Goal: Transaction & Acquisition: Purchase product/service

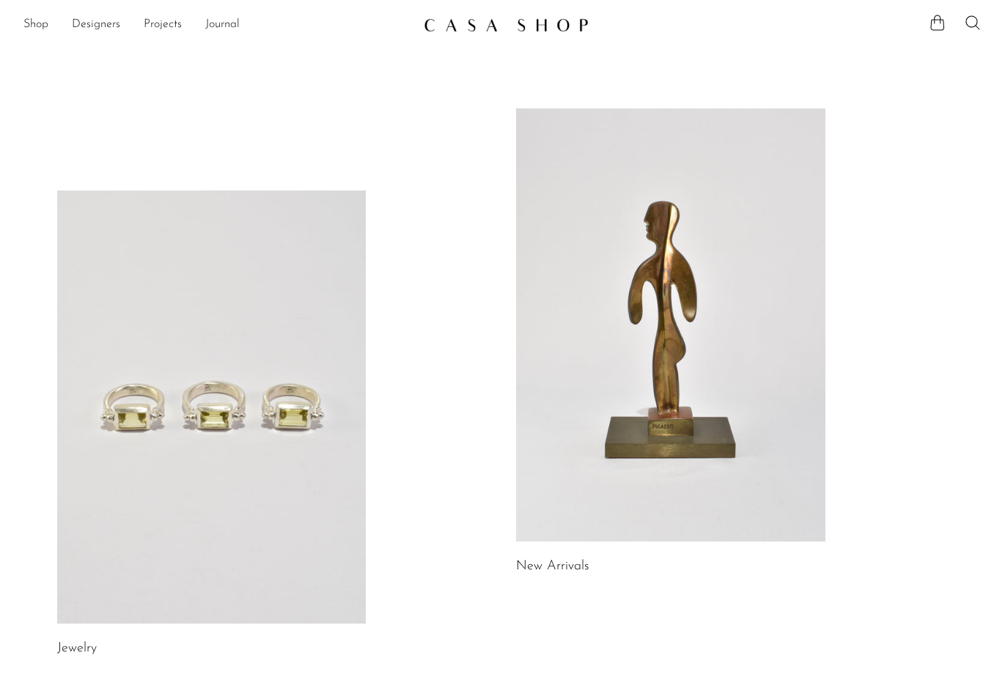
click at [224, 403] on link at bounding box center [211, 407] width 309 height 433
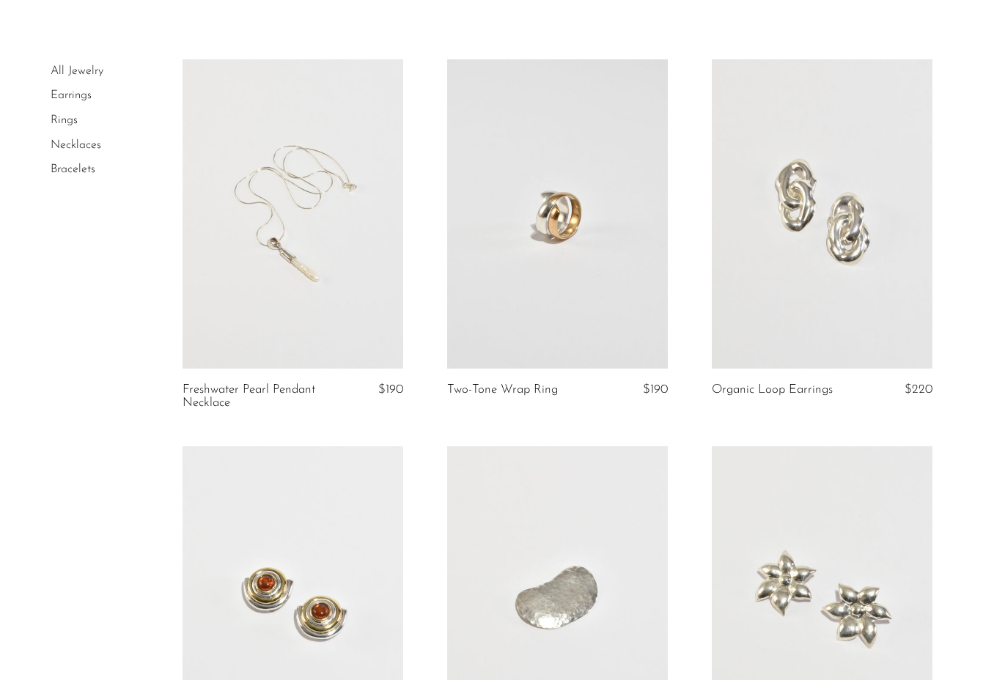
scroll to position [102, 0]
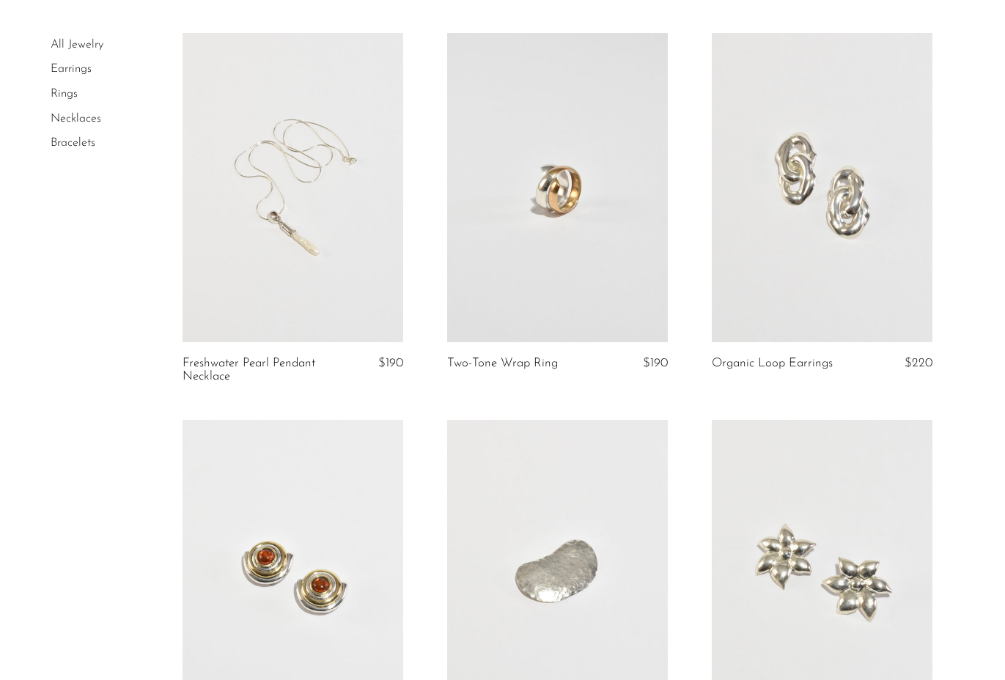
click at [76, 116] on link "Necklaces" at bounding box center [76, 119] width 51 height 12
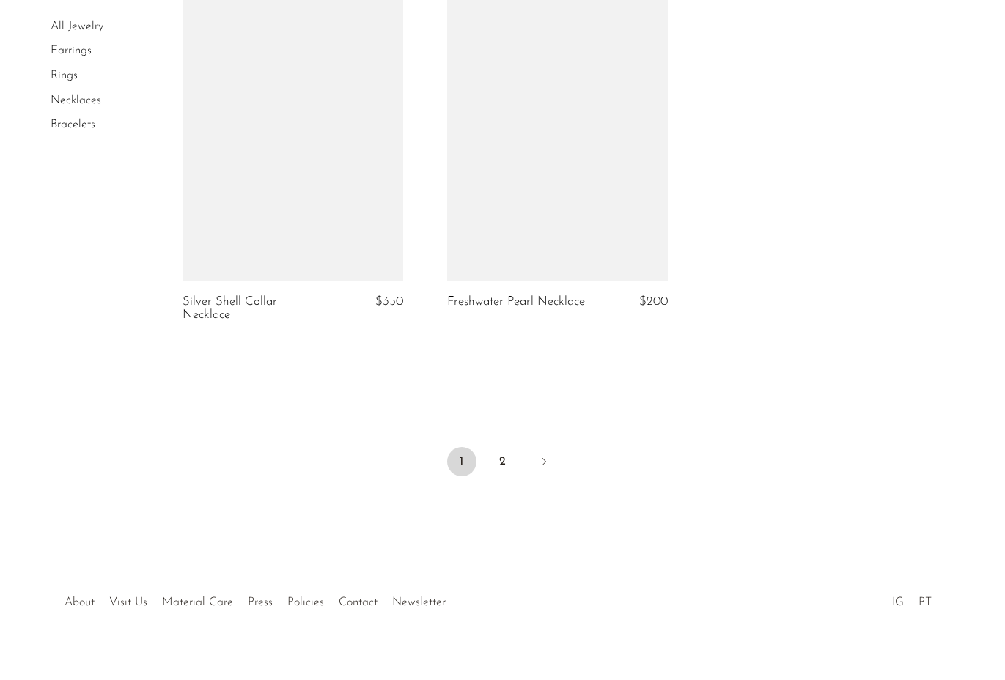
scroll to position [4025, 0]
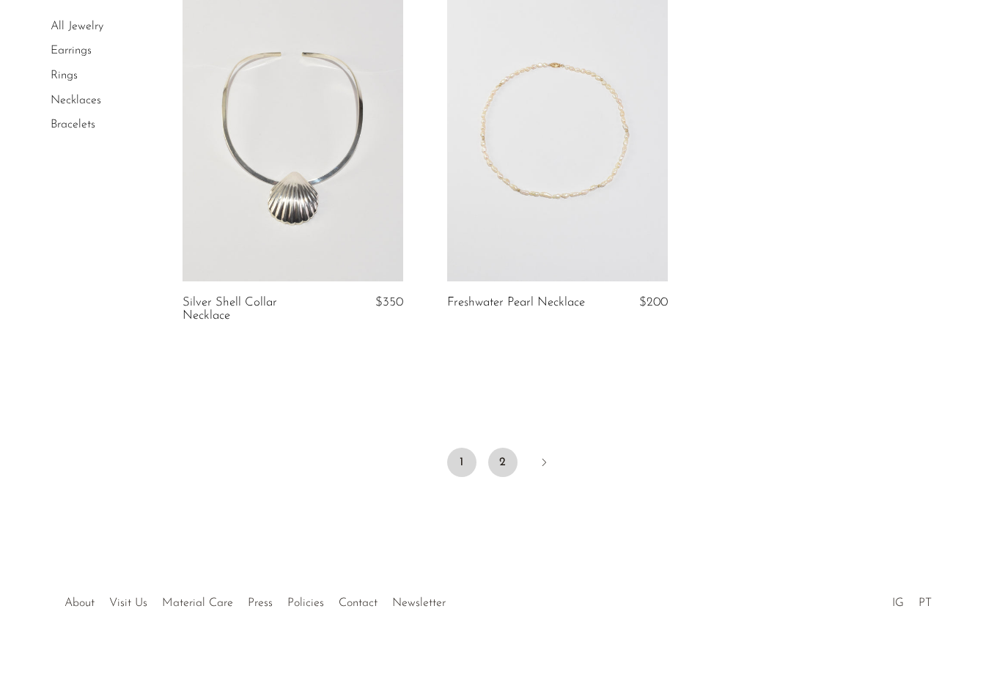
click at [504, 448] on link "2" at bounding box center [502, 462] width 29 height 29
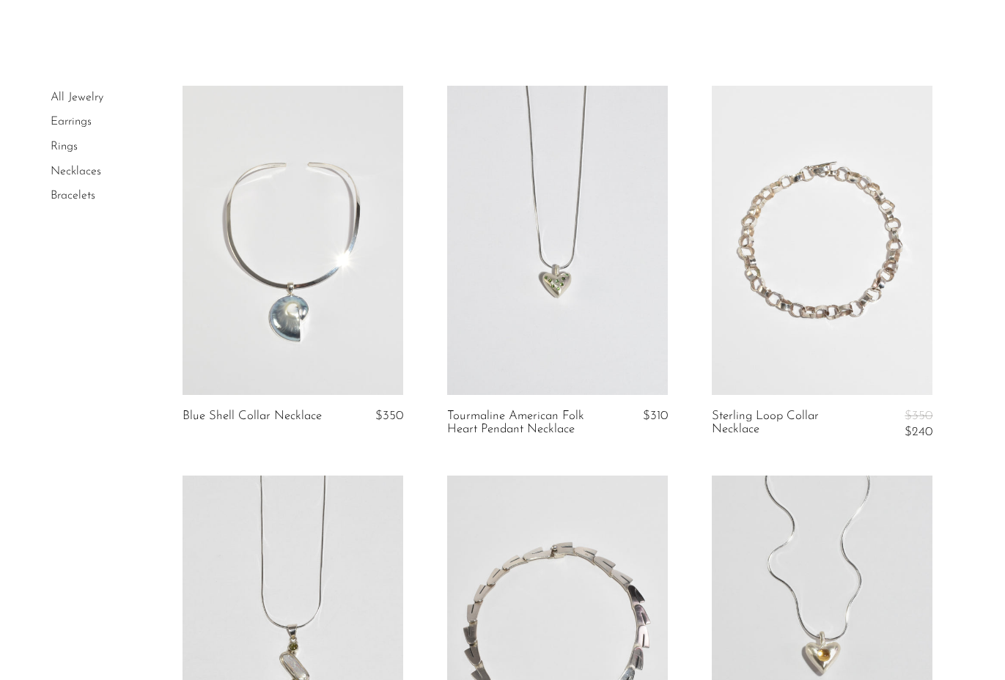
scroll to position [12, 0]
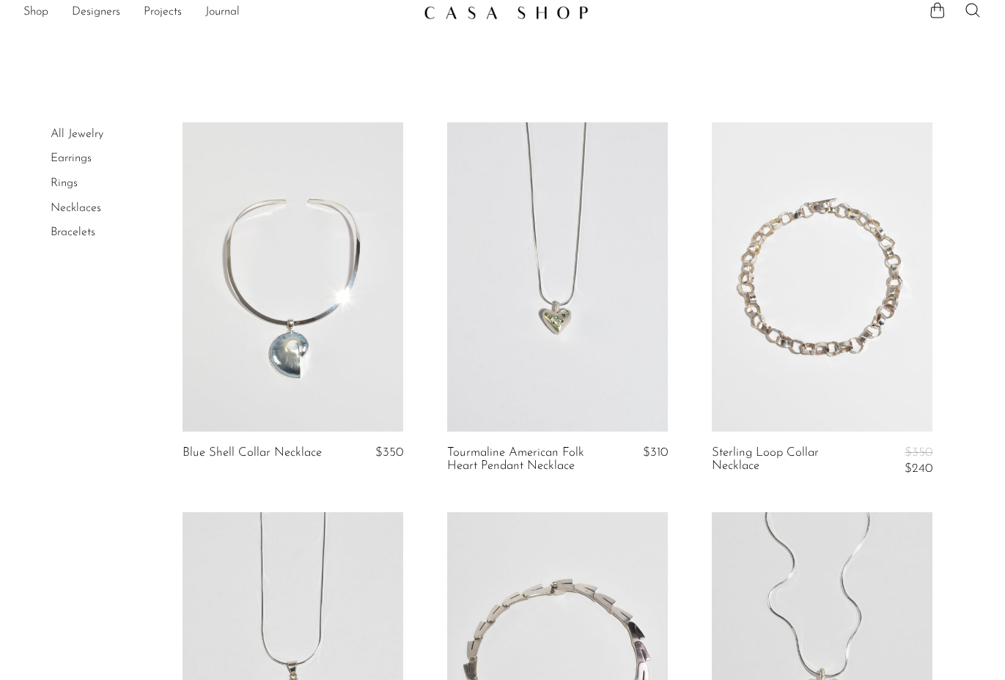
click at [64, 180] on link "Rings" at bounding box center [64, 183] width 27 height 12
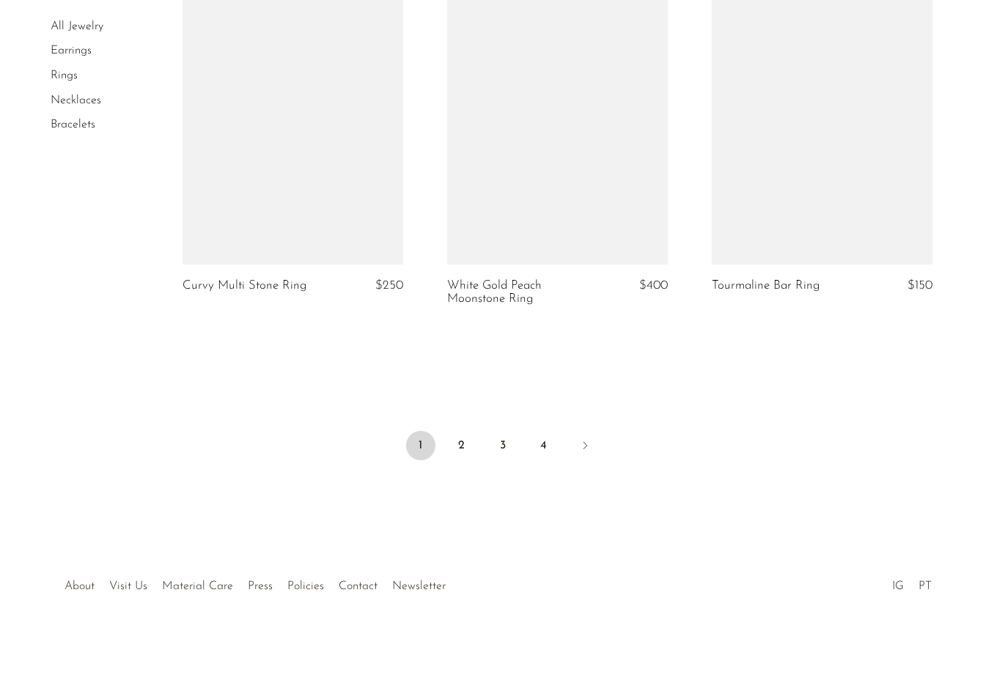
scroll to position [3585, 0]
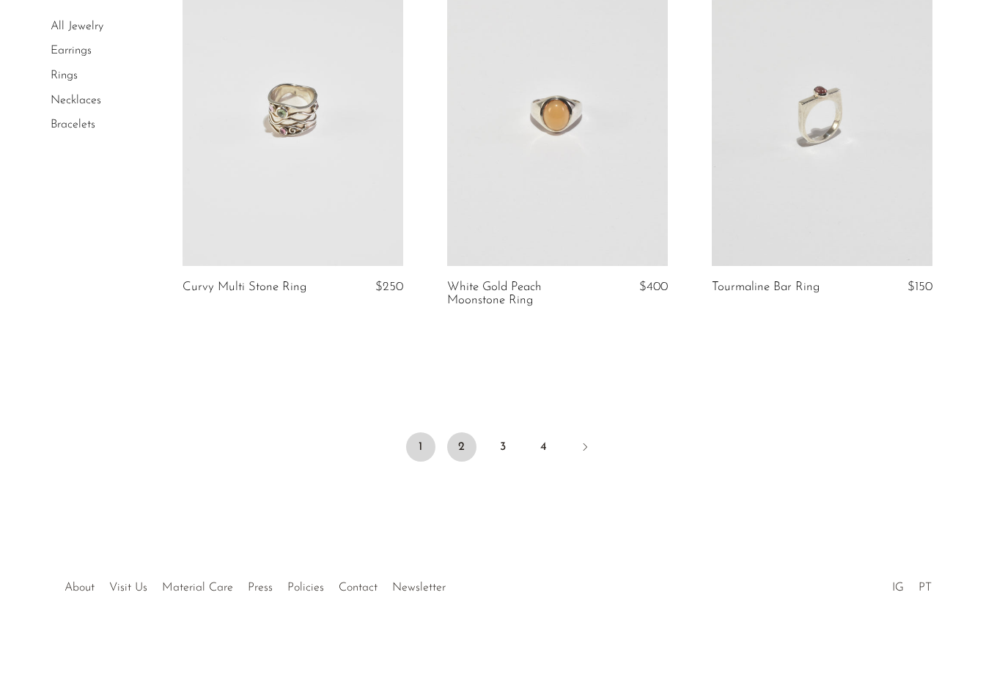
click at [463, 441] on link "2" at bounding box center [461, 447] width 29 height 29
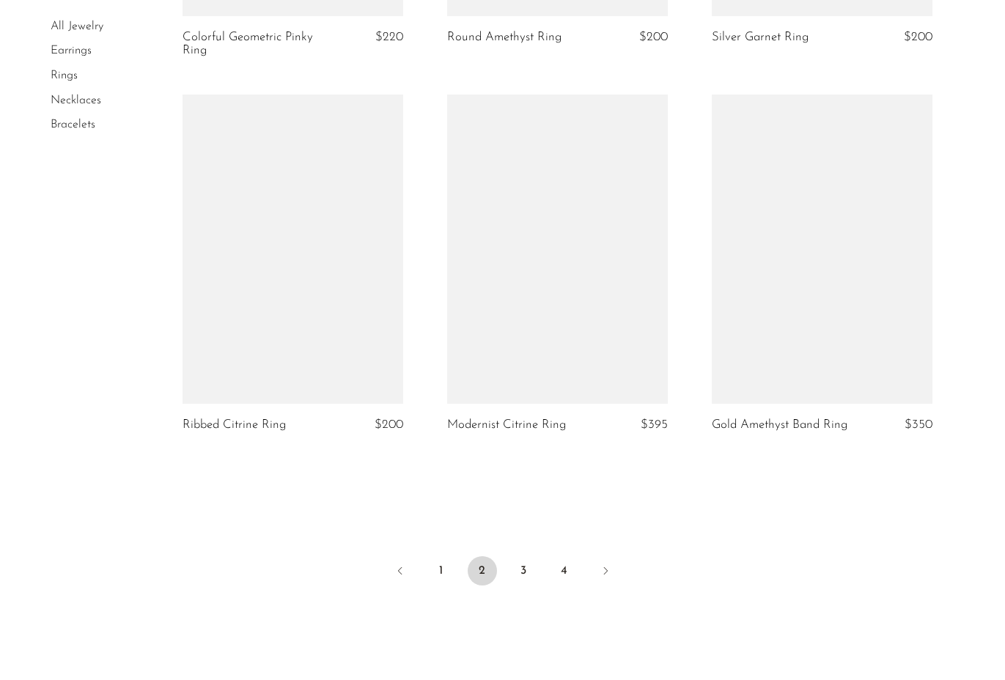
scroll to position [3840, 0]
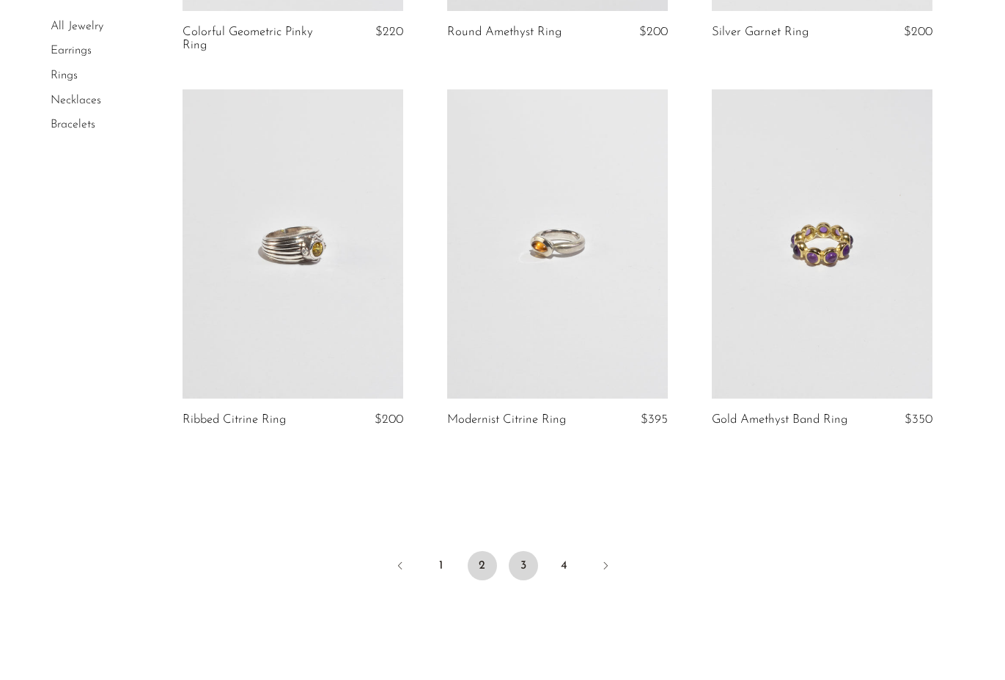
click at [522, 551] on link "3" at bounding box center [523, 565] width 29 height 29
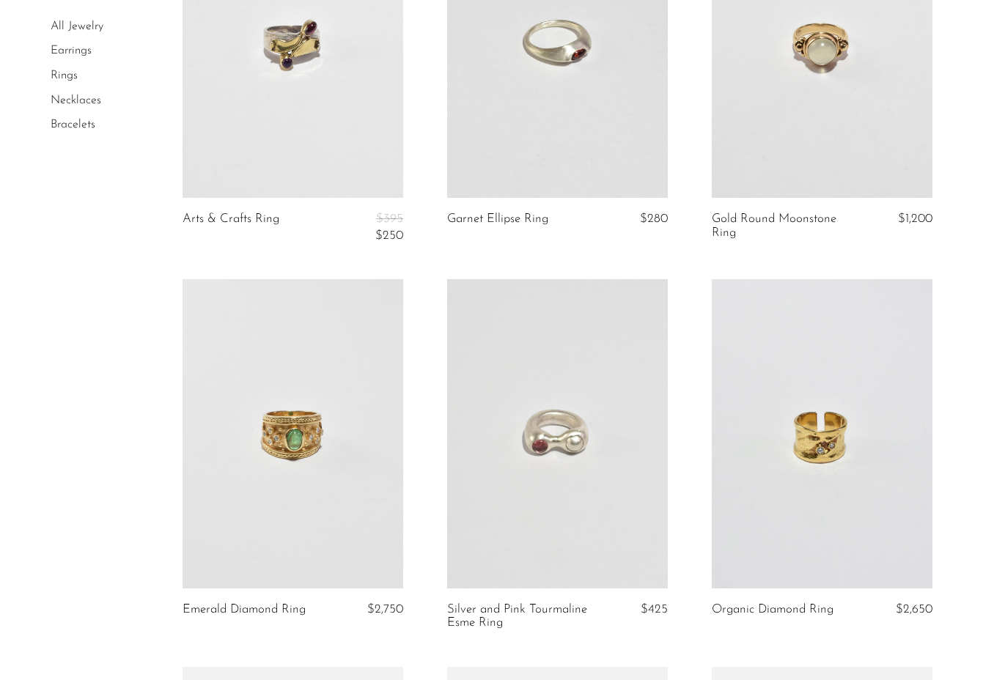
scroll to position [643, 0]
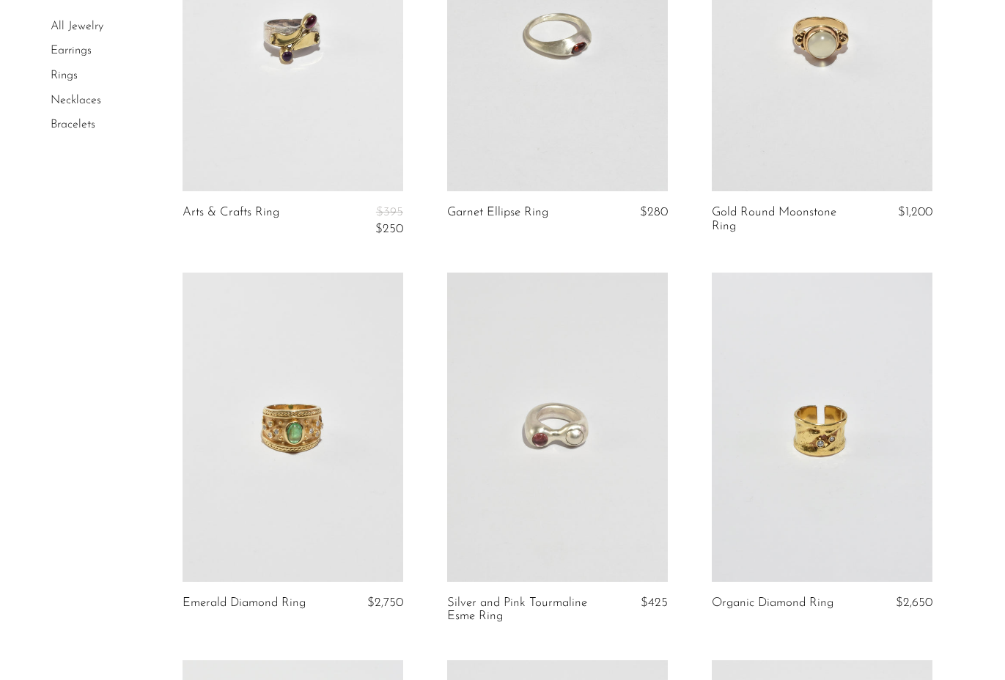
click at [273, 442] on link at bounding box center [293, 427] width 221 height 309
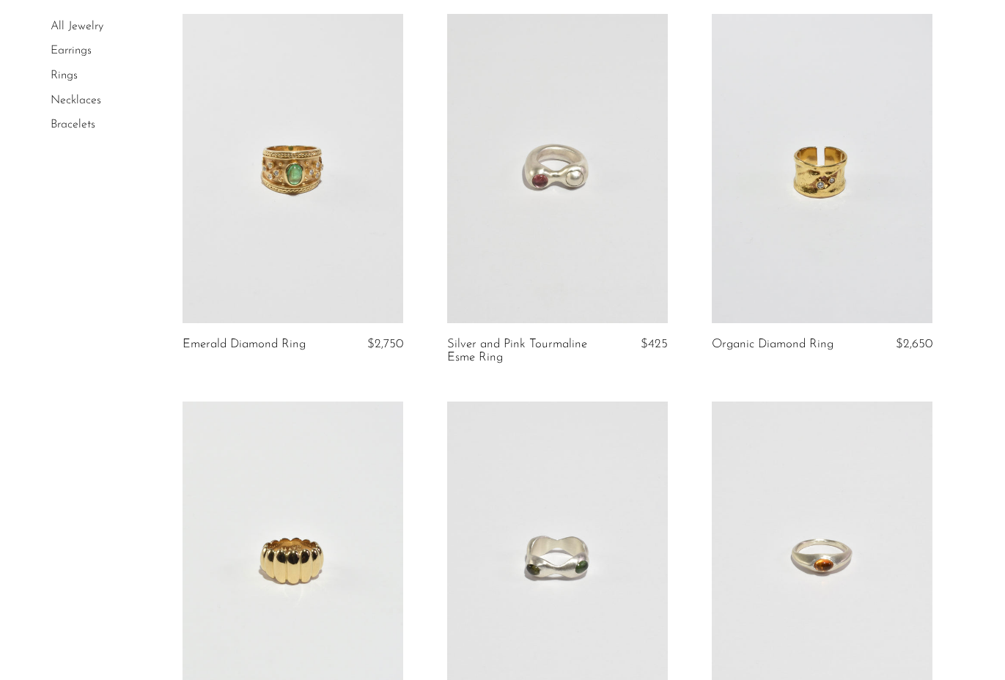
scroll to position [770, 0]
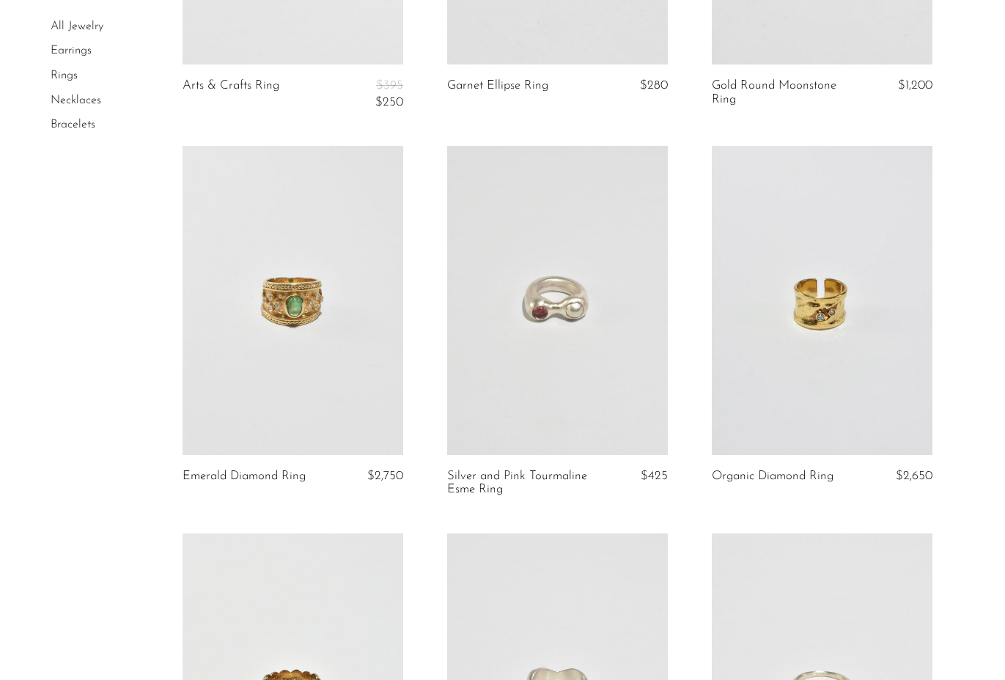
click at [837, 327] on link at bounding box center [822, 300] width 221 height 309
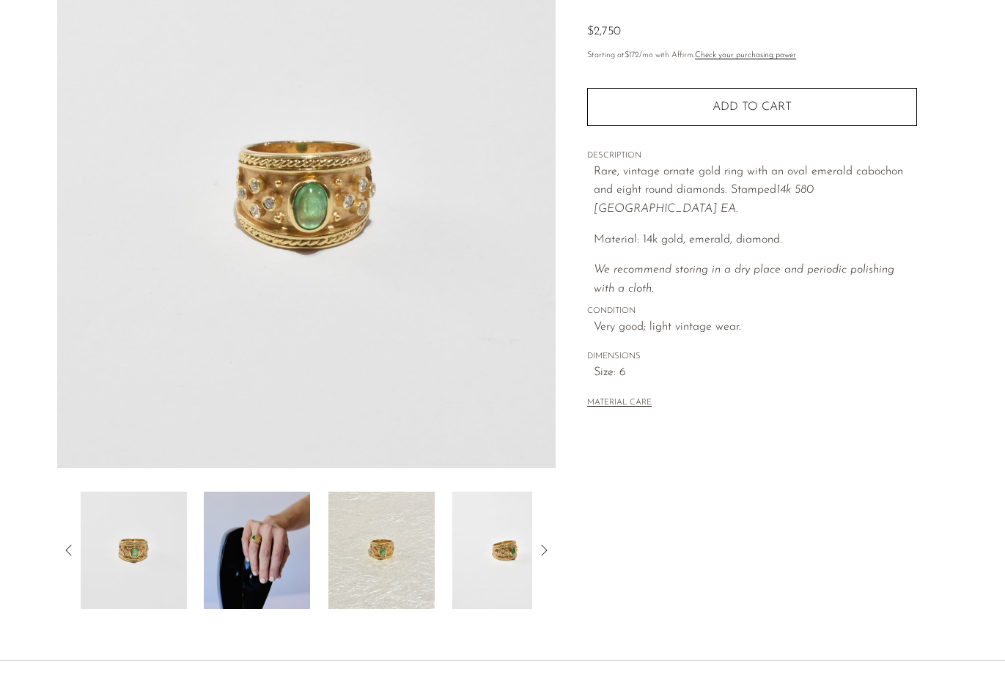
scroll to position [196, 0]
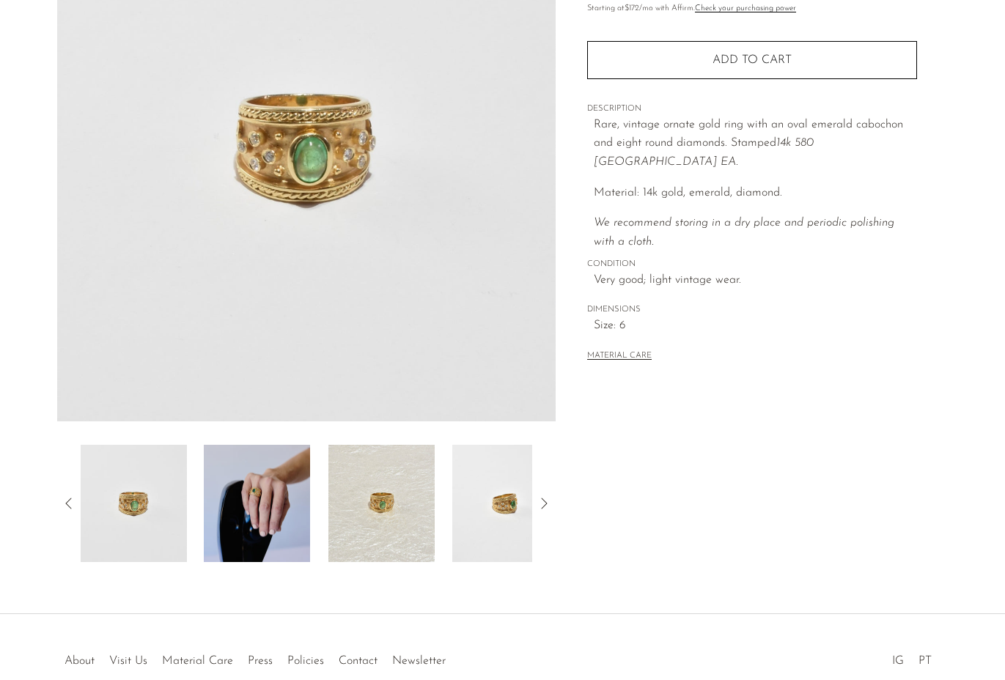
click at [268, 500] on img at bounding box center [257, 503] width 106 height 117
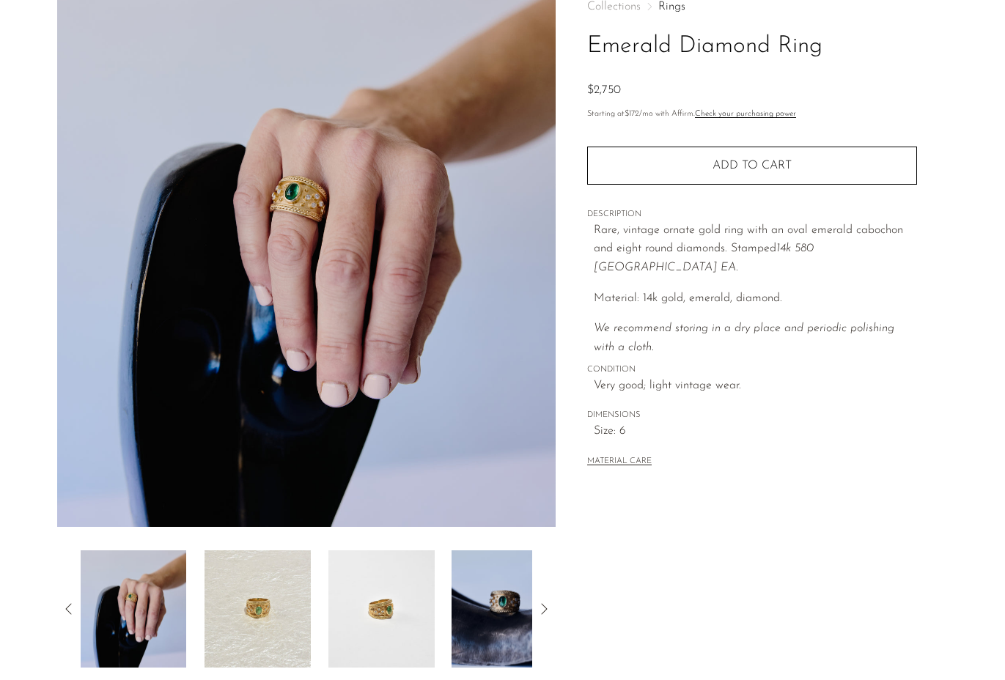
scroll to position [90, 0]
click at [254, 614] on img at bounding box center [258, 609] width 106 height 117
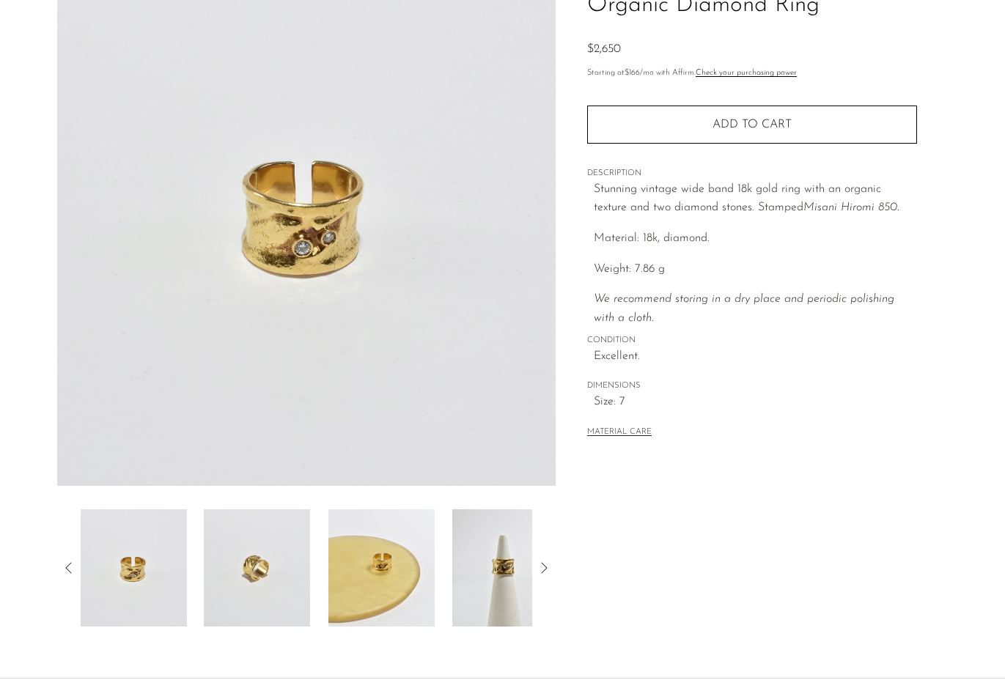
scroll to position [131, 0]
click at [547, 568] on icon at bounding box center [545, 567] width 6 height 11
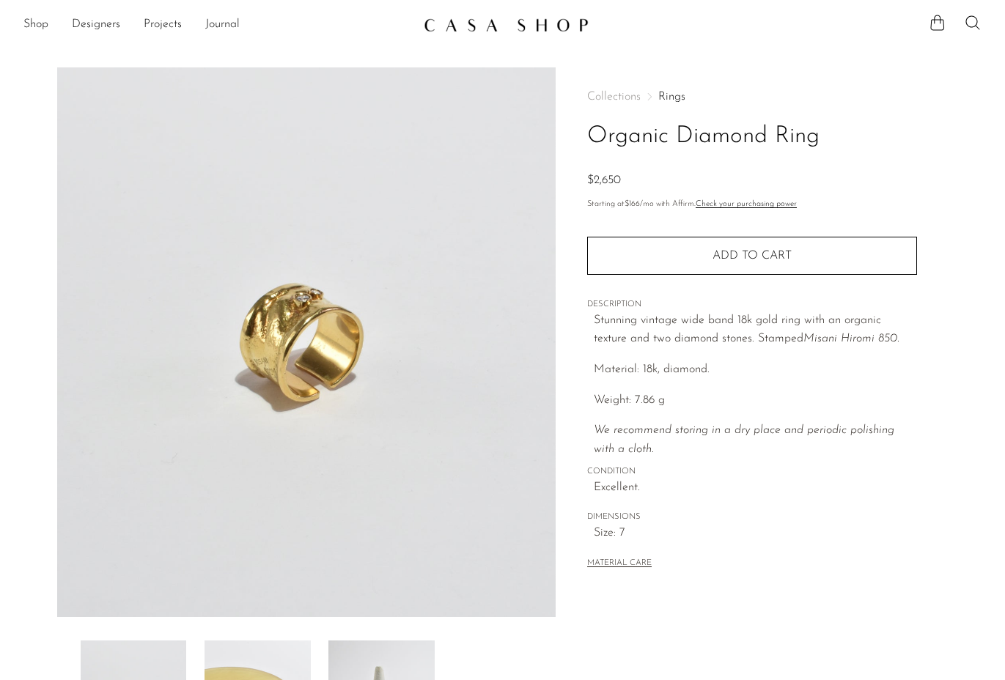
scroll to position [0, 0]
drag, startPoint x: 806, startPoint y: 337, endPoint x: 920, endPoint y: 329, distance: 114.7
click at [920, 329] on div "Collections Rings Organic Diamond Ring $2,650 Starting at $166 /mo with Affirm.…" at bounding box center [752, 412] width 392 height 691
copy p "Stunning vintage wide band 18k gold ring with an organic texture and two diamon…"
click at [920, 329] on div "Collections Rings Organic Diamond Ring $2,650 Starting at $166 /mo with Affirm.…" at bounding box center [752, 412] width 392 height 691
